Goal: Task Accomplishment & Management: Use online tool/utility

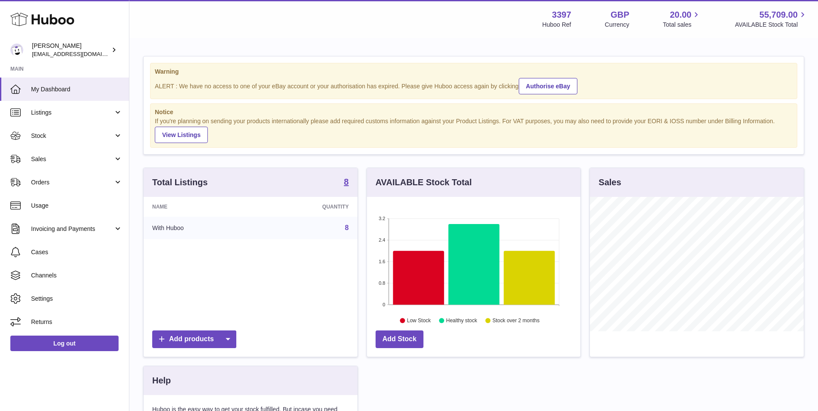
scroll to position [135, 213]
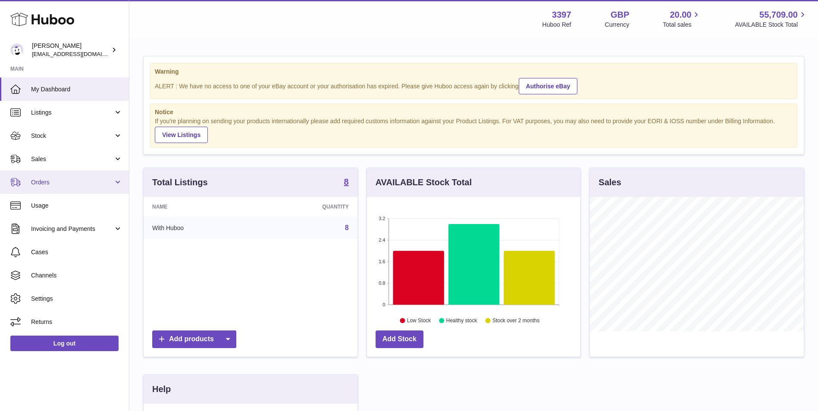
click at [51, 184] on span "Orders" at bounding box center [72, 183] width 82 height 8
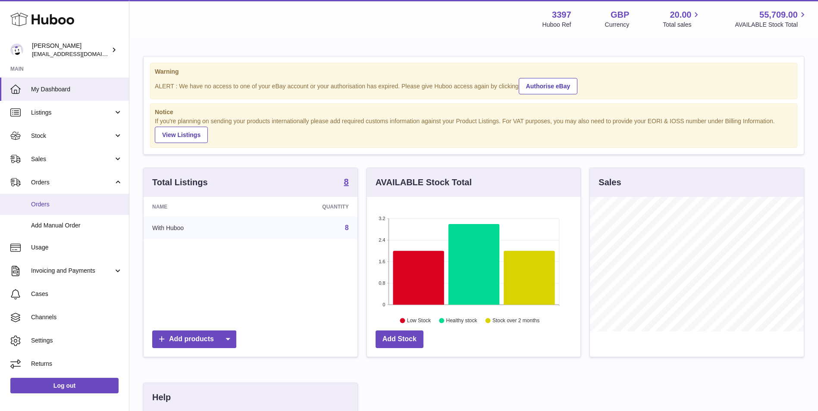
click at [38, 208] on span "Orders" at bounding box center [76, 205] width 91 height 8
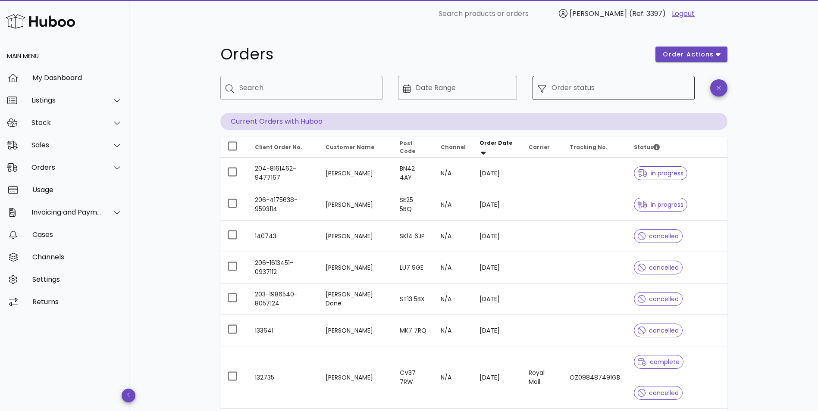
click at [632, 85] on input "Order status" at bounding box center [620, 88] width 138 height 14
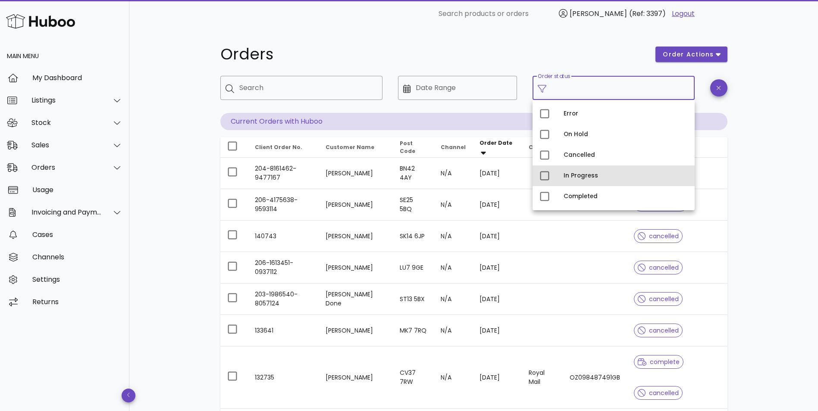
click at [574, 175] on div "In Progress" at bounding box center [626, 175] width 124 height 7
type input "**********"
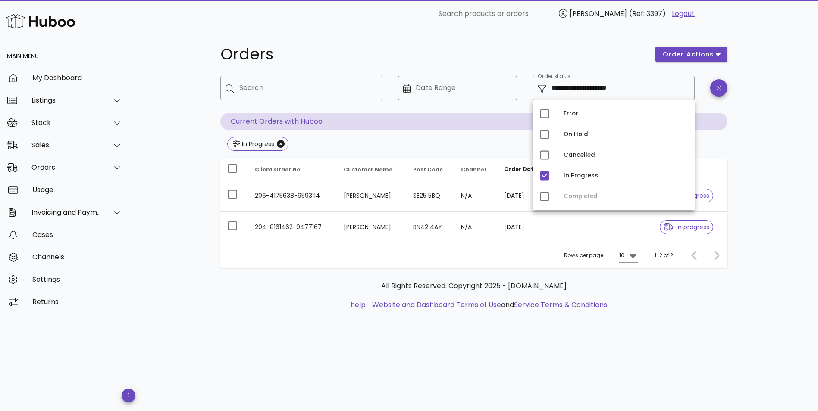
click at [755, 184] on div "**********" at bounding box center [473, 220] width 689 height 384
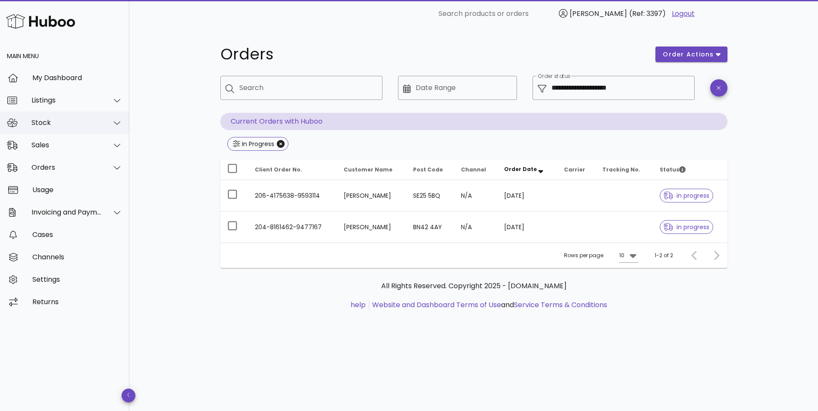
click at [60, 127] on div "Stock" at bounding box center [66, 123] width 70 height 8
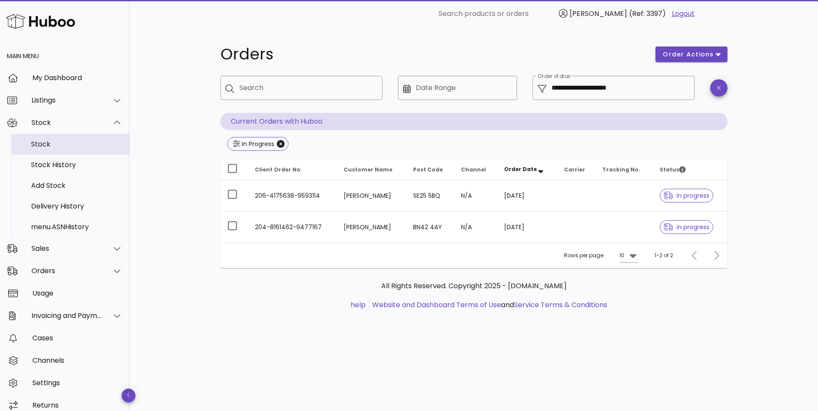
click at [51, 144] on div "Stock" at bounding box center [76, 144] width 91 height 8
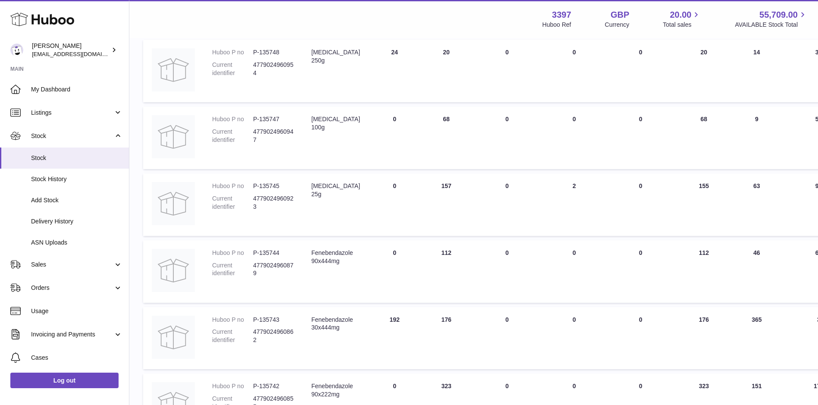
scroll to position [216, 0]
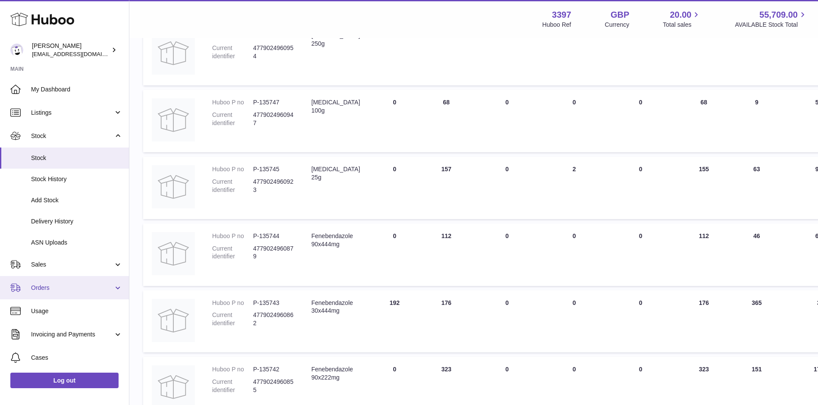
click at [50, 288] on span "Orders" at bounding box center [72, 288] width 82 height 8
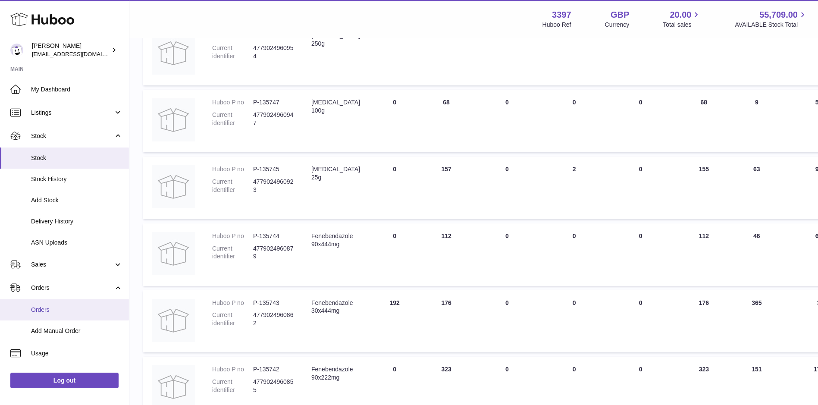
click at [44, 312] on span "Orders" at bounding box center [76, 310] width 91 height 8
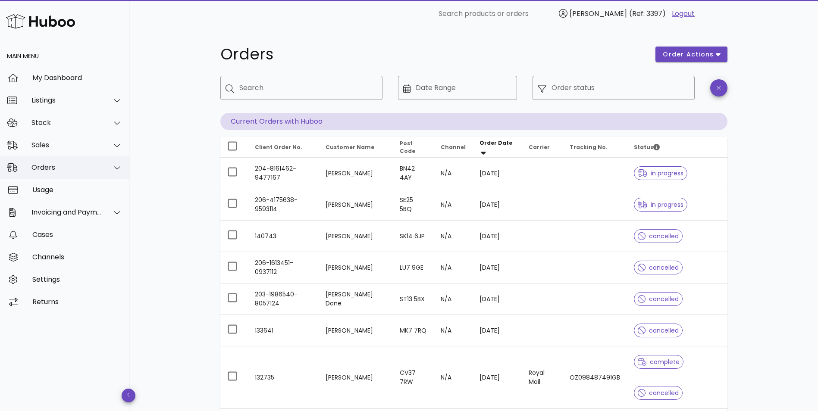
click at [46, 166] on div "Orders" at bounding box center [66, 167] width 70 height 8
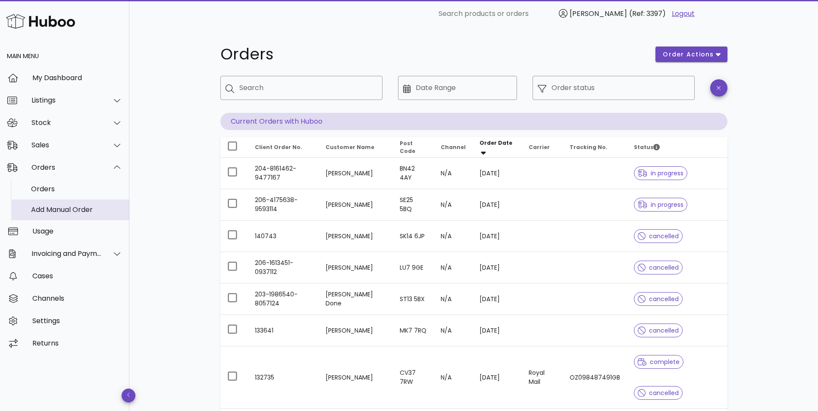
click at [39, 211] on div "Add Manual Order" at bounding box center [76, 210] width 91 height 8
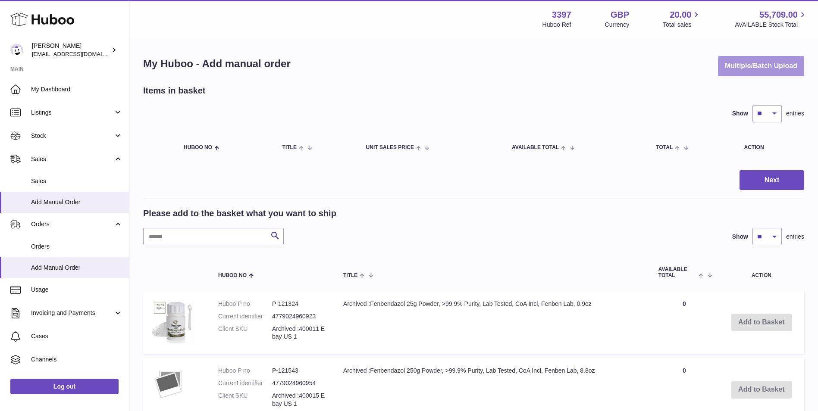
click at [750, 68] on button "Multiple/Batch Upload" at bounding box center [761, 66] width 86 height 20
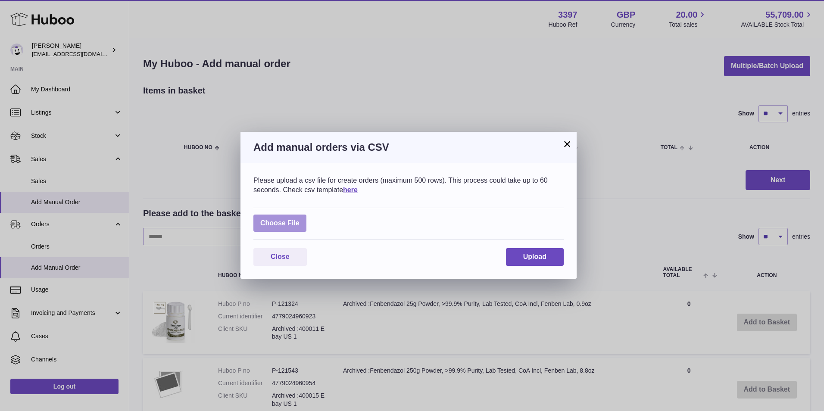
click at [265, 219] on label at bounding box center [280, 224] width 53 height 18
click at [300, 219] on input "file" at bounding box center [300, 219] width 0 height 0
type input "**********"
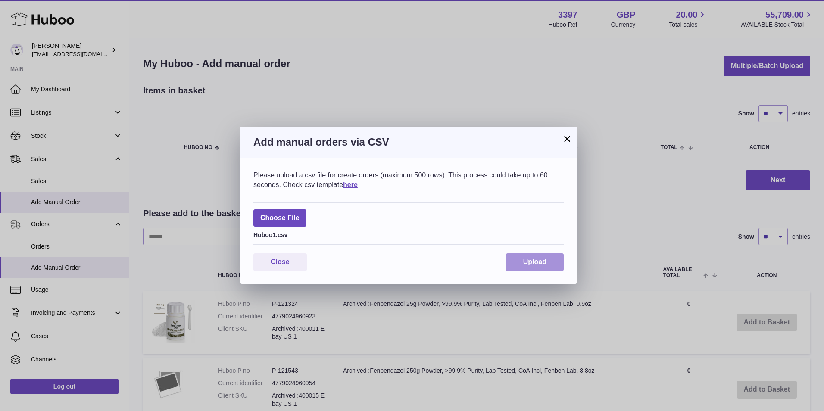
click at [552, 265] on button "Upload" at bounding box center [535, 263] width 58 height 18
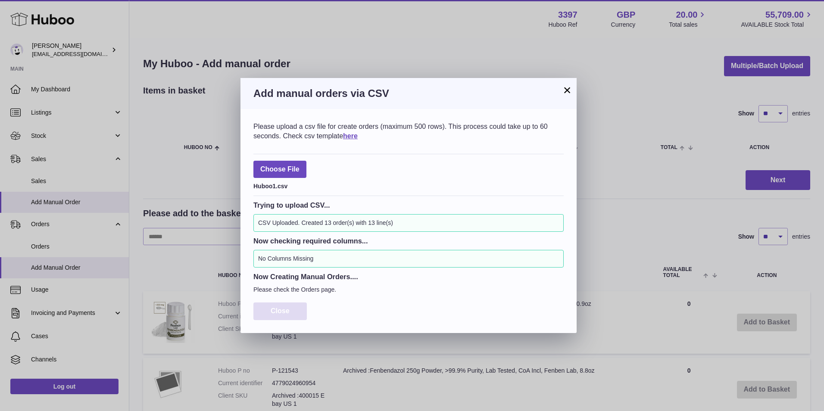
click at [274, 308] on span "Close" at bounding box center [280, 310] width 19 height 7
